Goal: Communication & Community: Answer question/provide support

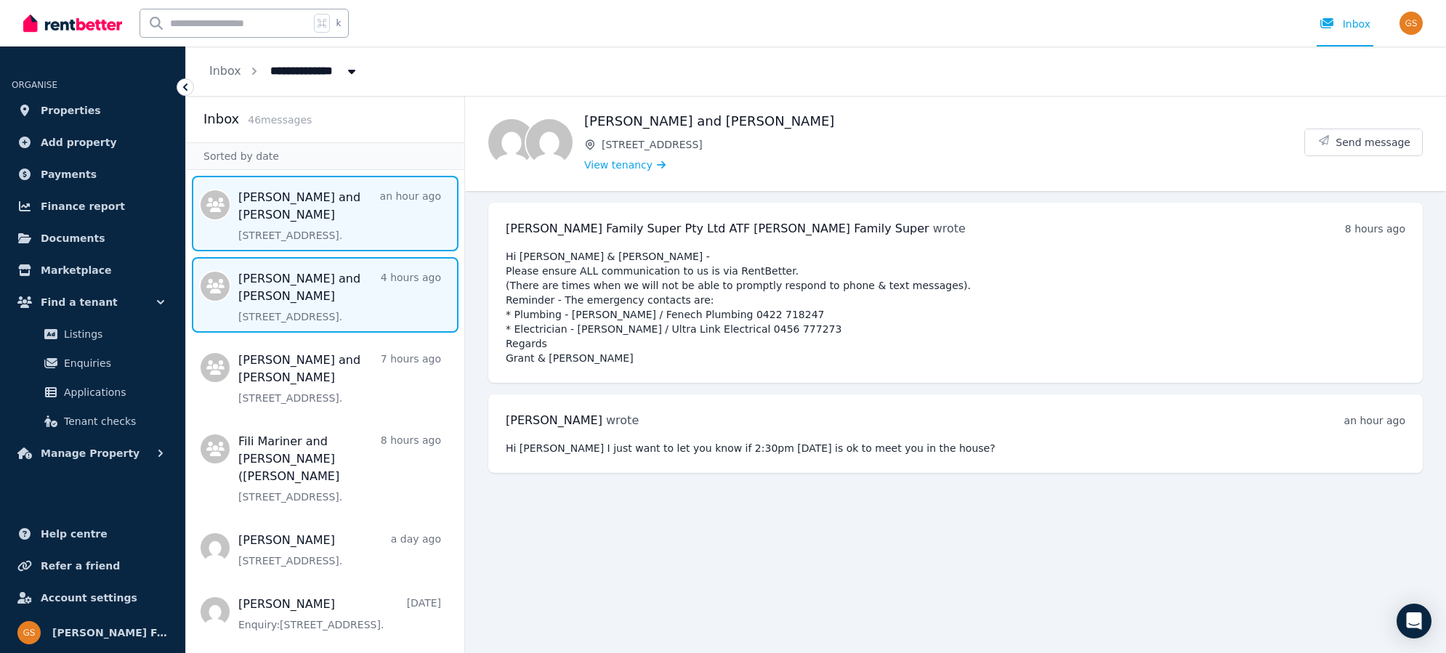
click at [347, 288] on span "Message list" at bounding box center [325, 295] width 278 height 76
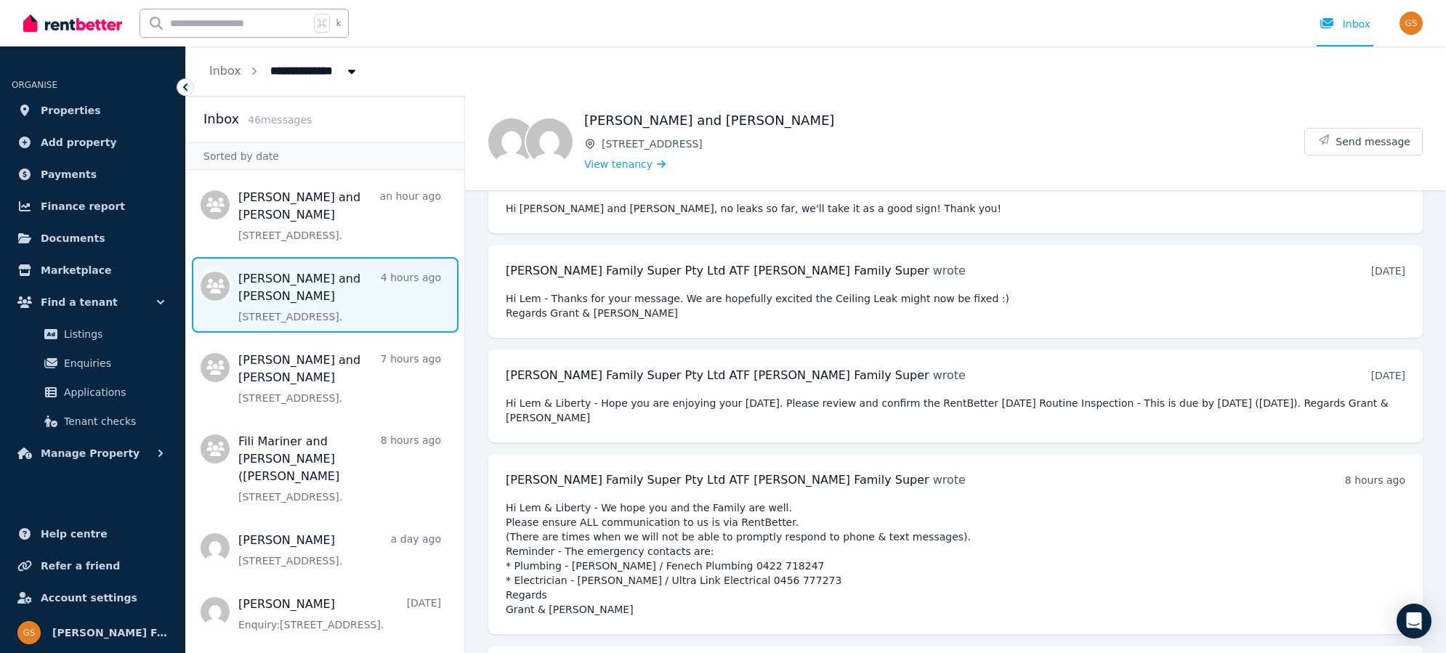
scroll to position [9478, 0]
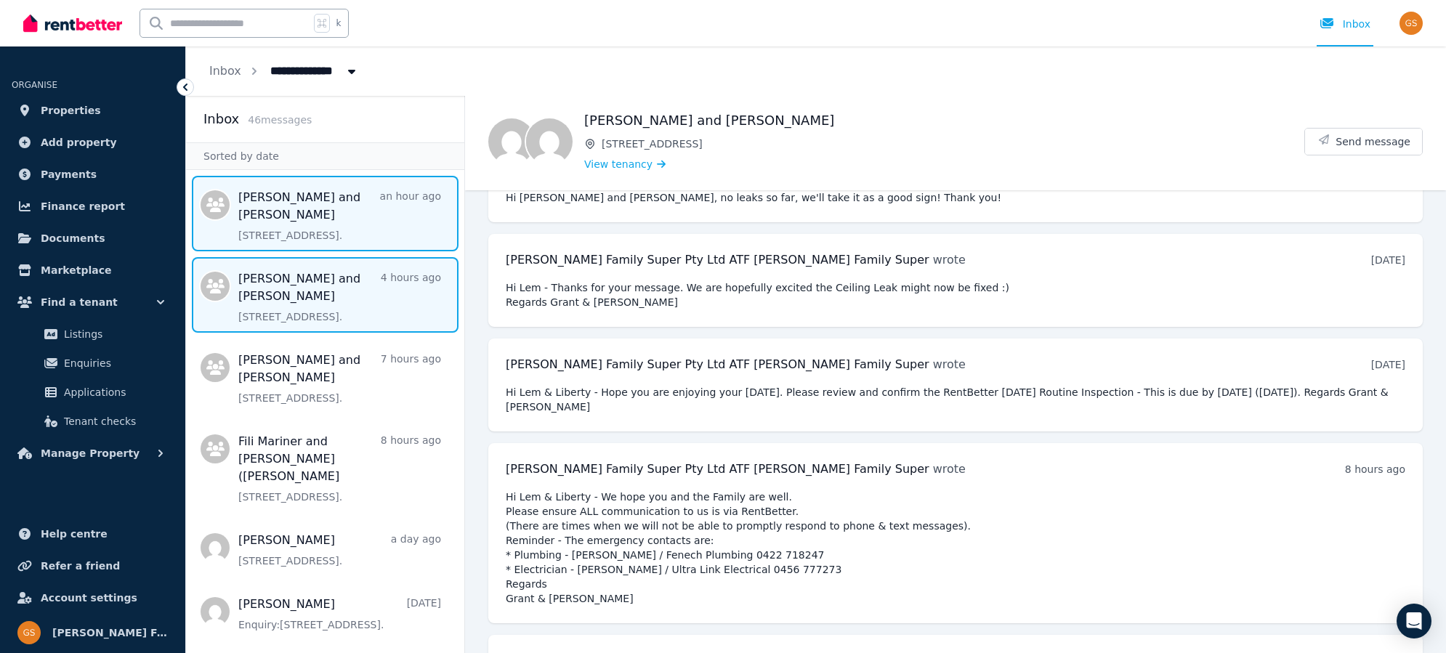
click at [229, 217] on span "Message list" at bounding box center [325, 214] width 278 height 76
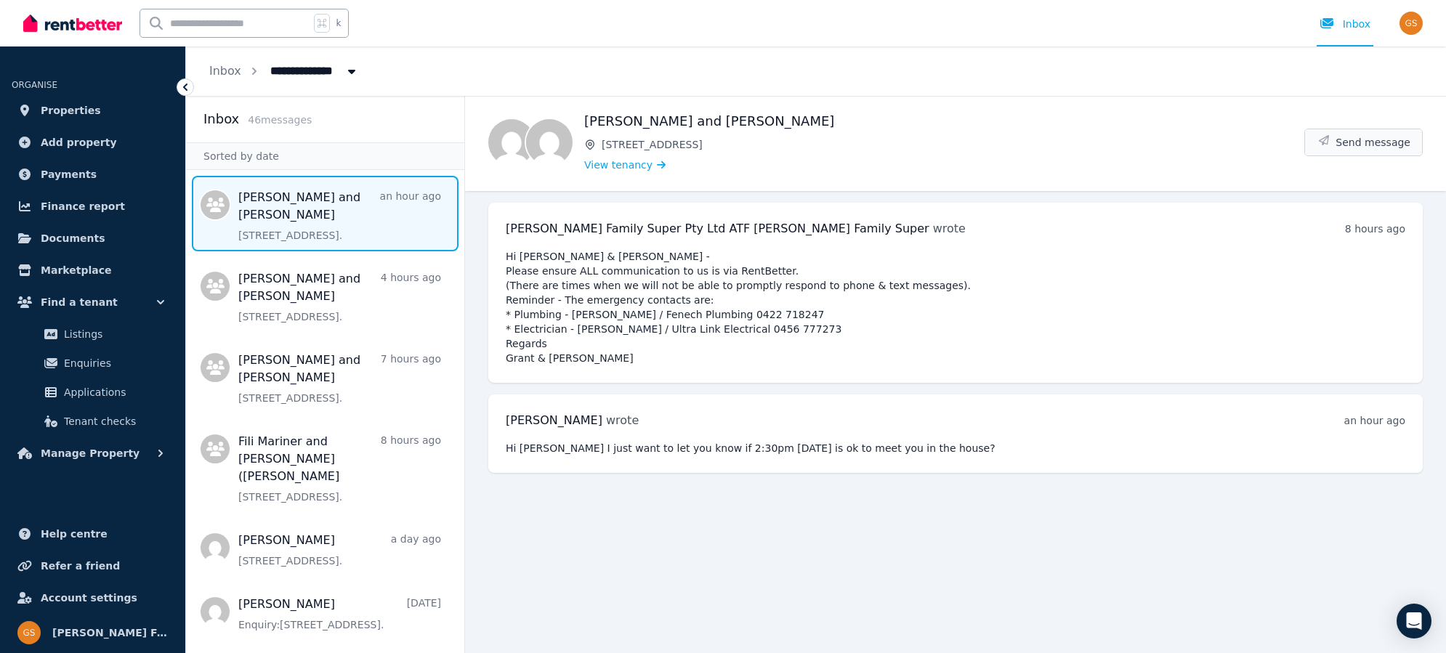
click at [1337, 134] on button "Send message" at bounding box center [1363, 142] width 117 height 26
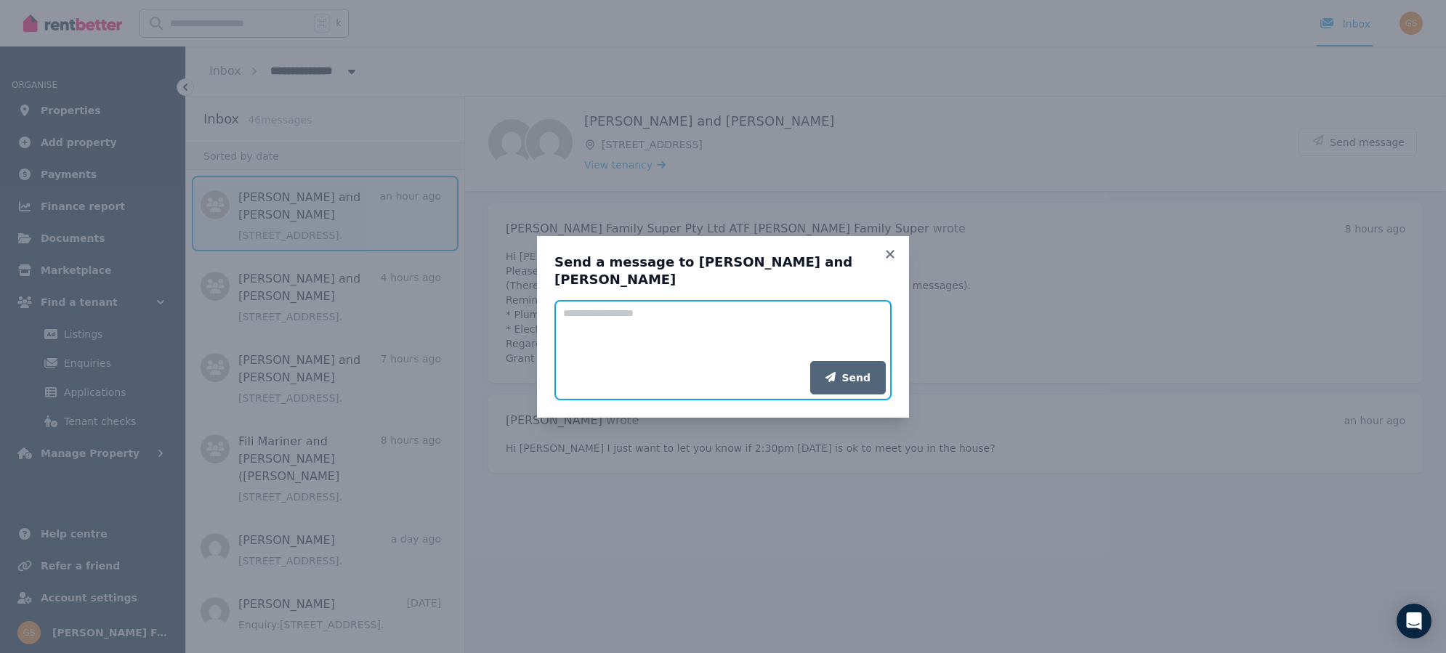
click at [619, 319] on textarea "Add your message" at bounding box center [722, 330] width 337 height 61
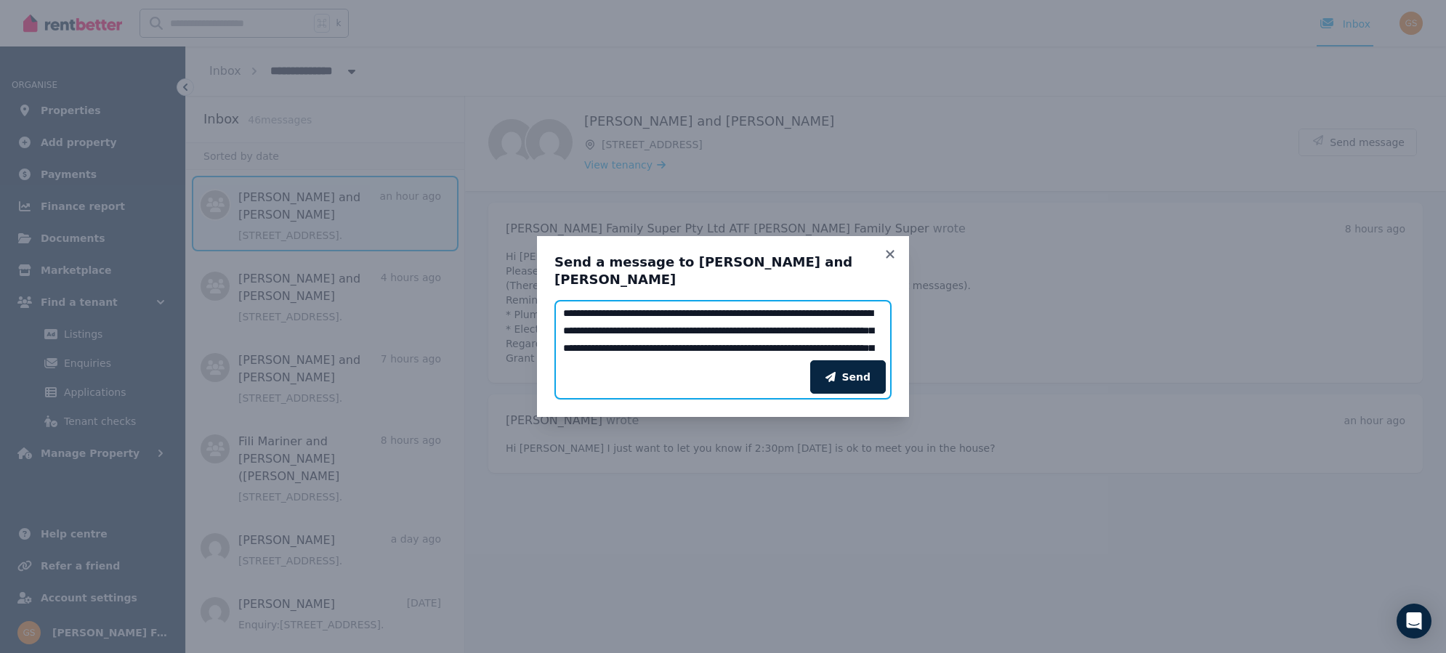
click at [660, 309] on textarea "**********" at bounding box center [722, 330] width 337 height 61
type textarea "**********"
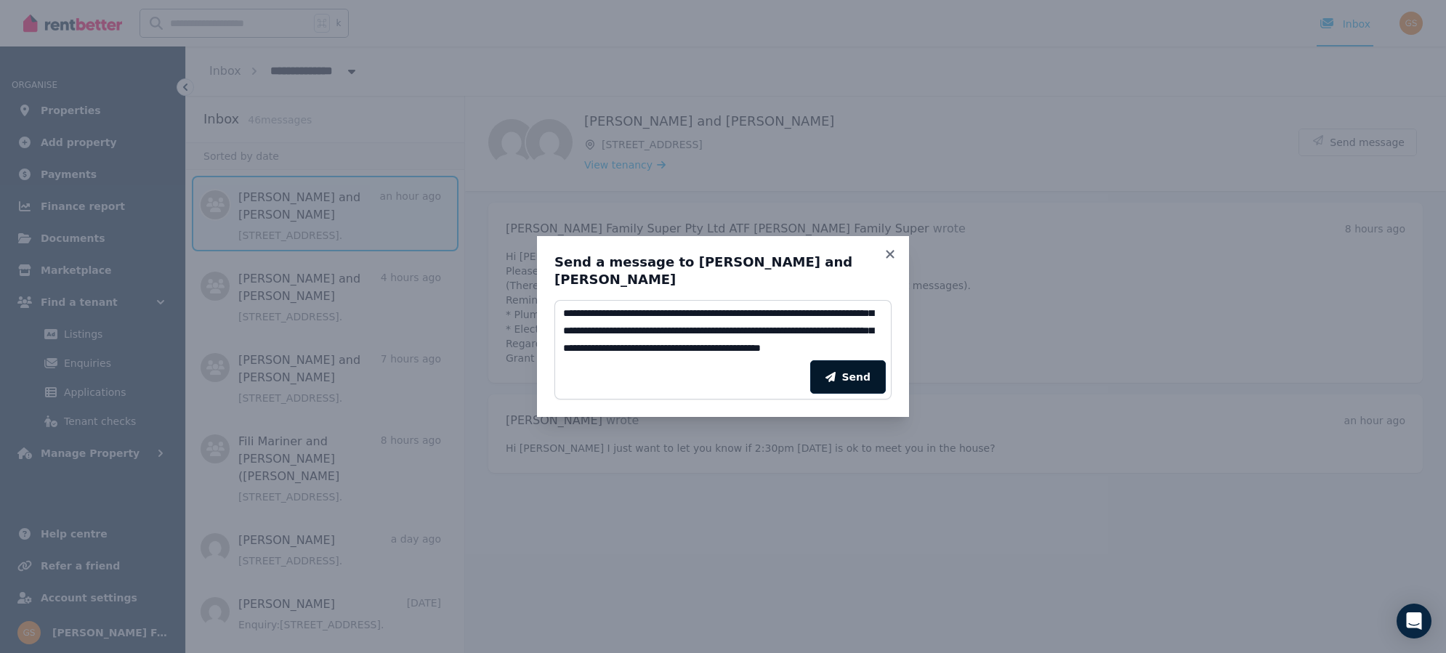
click at [874, 372] on button "Send" at bounding box center [848, 376] width 76 height 33
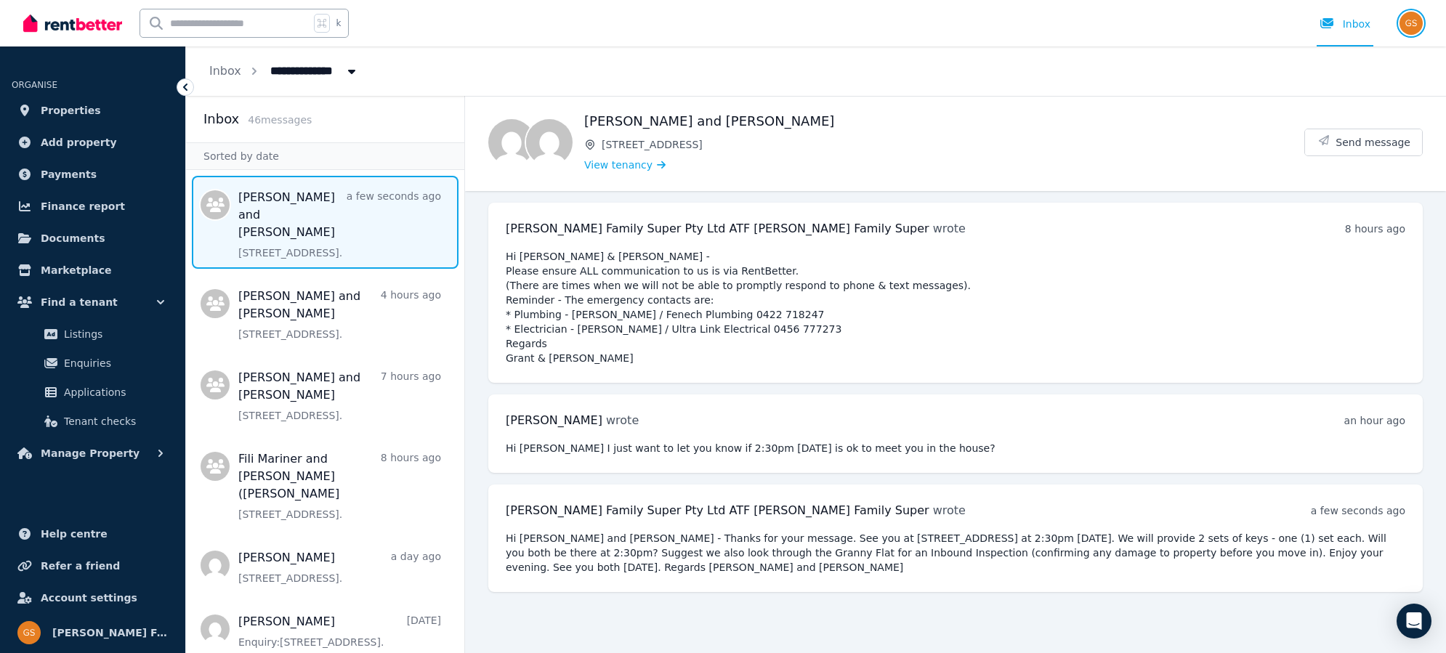
click at [1412, 21] on img "button" at bounding box center [1410, 23] width 23 height 23
click at [1333, 195] on span "Logout" at bounding box center [1353, 192] width 140 height 26
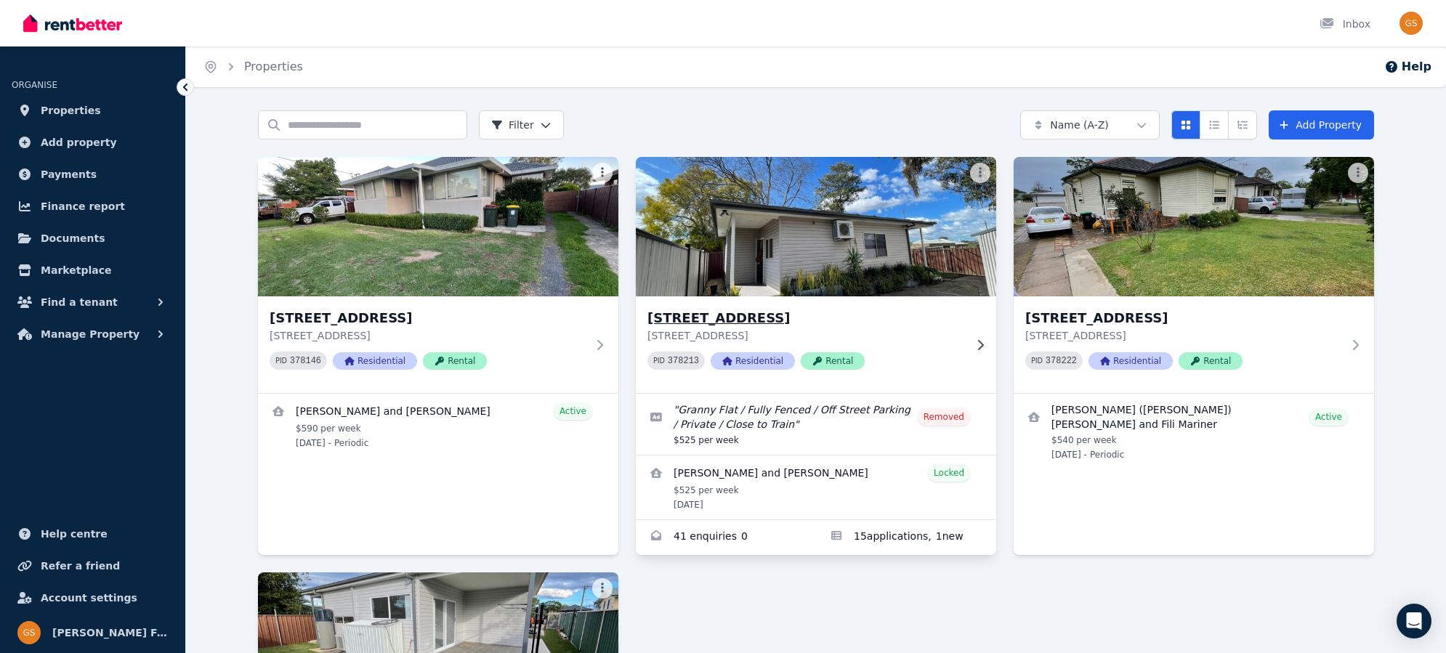
click at [721, 315] on h3 "[STREET_ADDRESS]" at bounding box center [805, 318] width 317 height 20
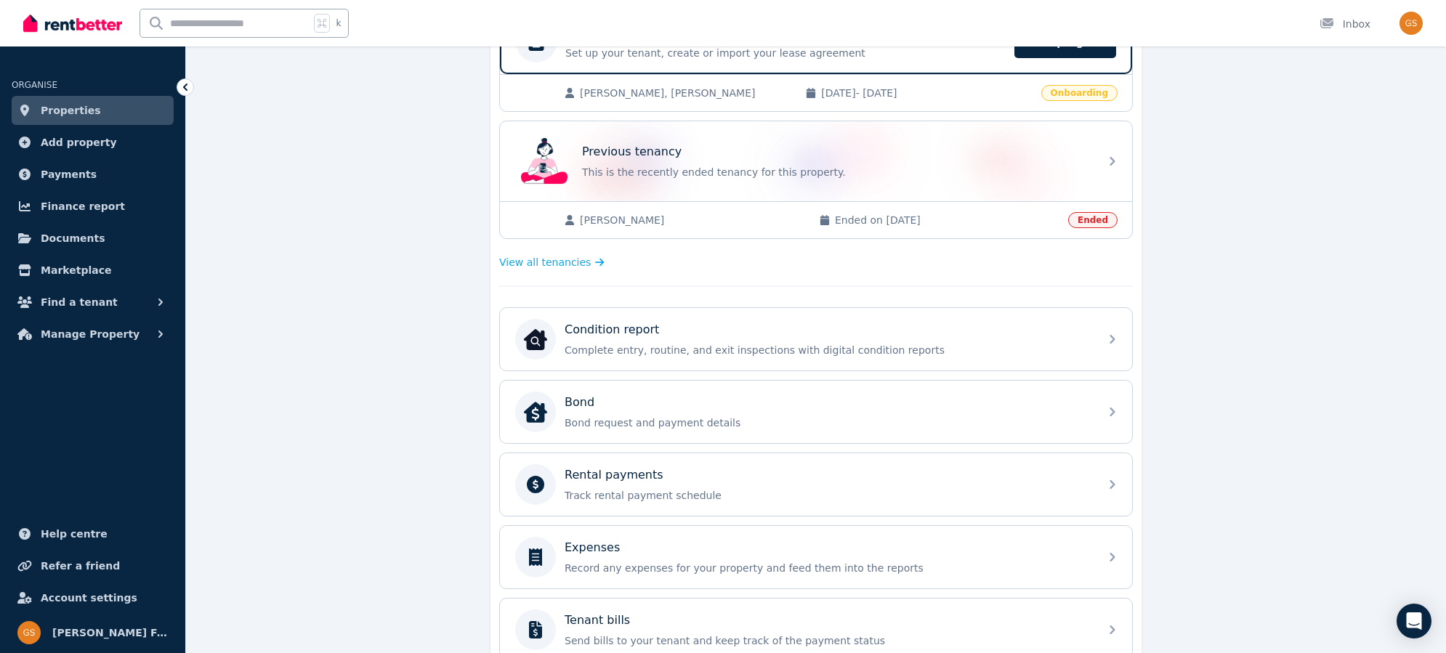
scroll to position [339, 0]
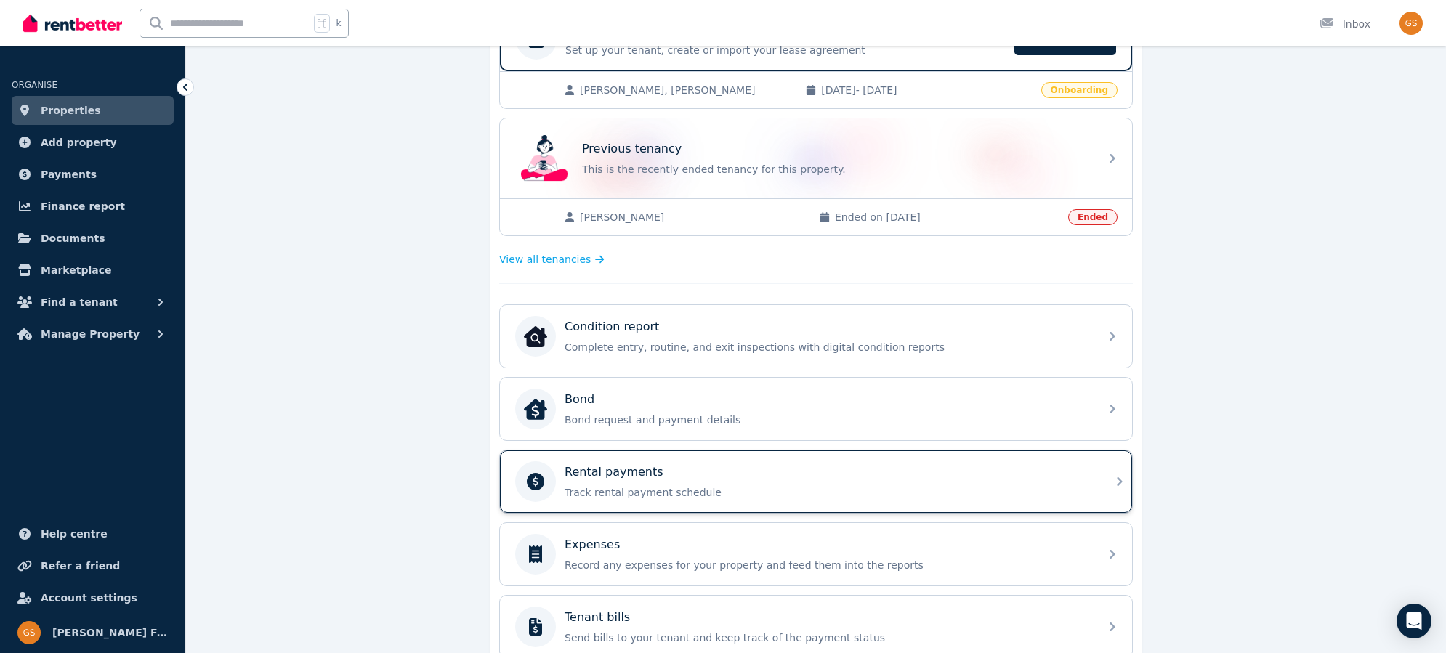
click at [1062, 464] on div "Rental payments" at bounding box center [828, 472] width 526 height 17
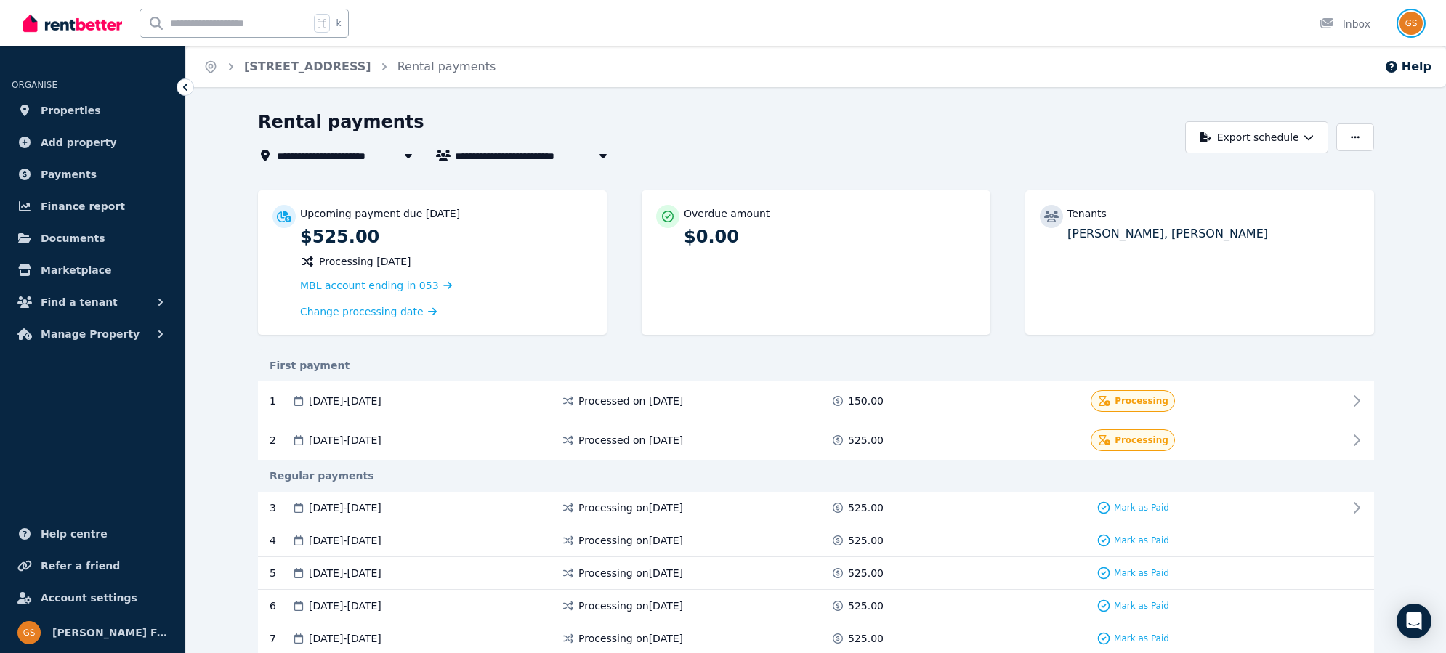
click at [1412, 19] on img "button" at bounding box center [1410, 23] width 23 height 23
click at [1333, 195] on span "Logout" at bounding box center [1353, 192] width 140 height 26
